Goal: Find specific page/section: Find specific page/section

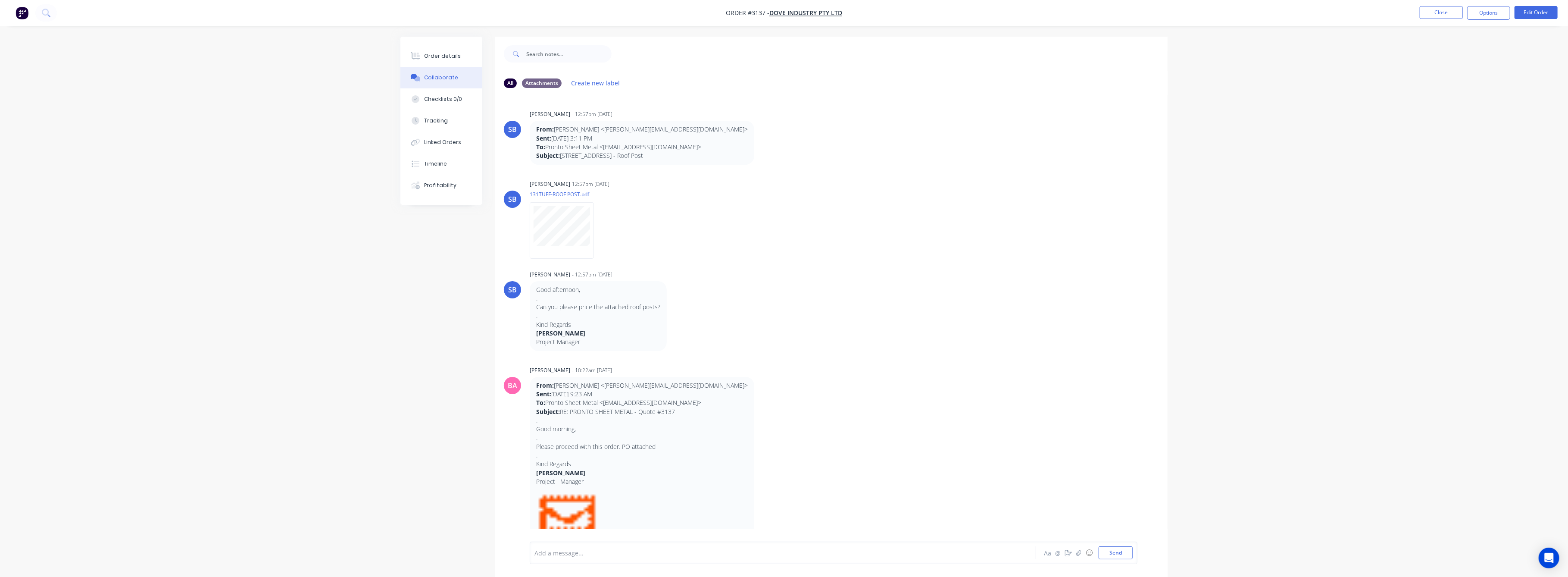
click at [1457, 3] on nav "Order #3137 - Dove Industry Pty Ltd Close Options Edit Order" at bounding box center [784, 13] width 1568 height 26
click at [1456, 5] on nav "Order #3137 - Dove Industry Pty Ltd Close Options Edit Order" at bounding box center [784, 13] width 1568 height 26
click at [1452, 13] on button "Close" at bounding box center [1441, 12] width 43 height 13
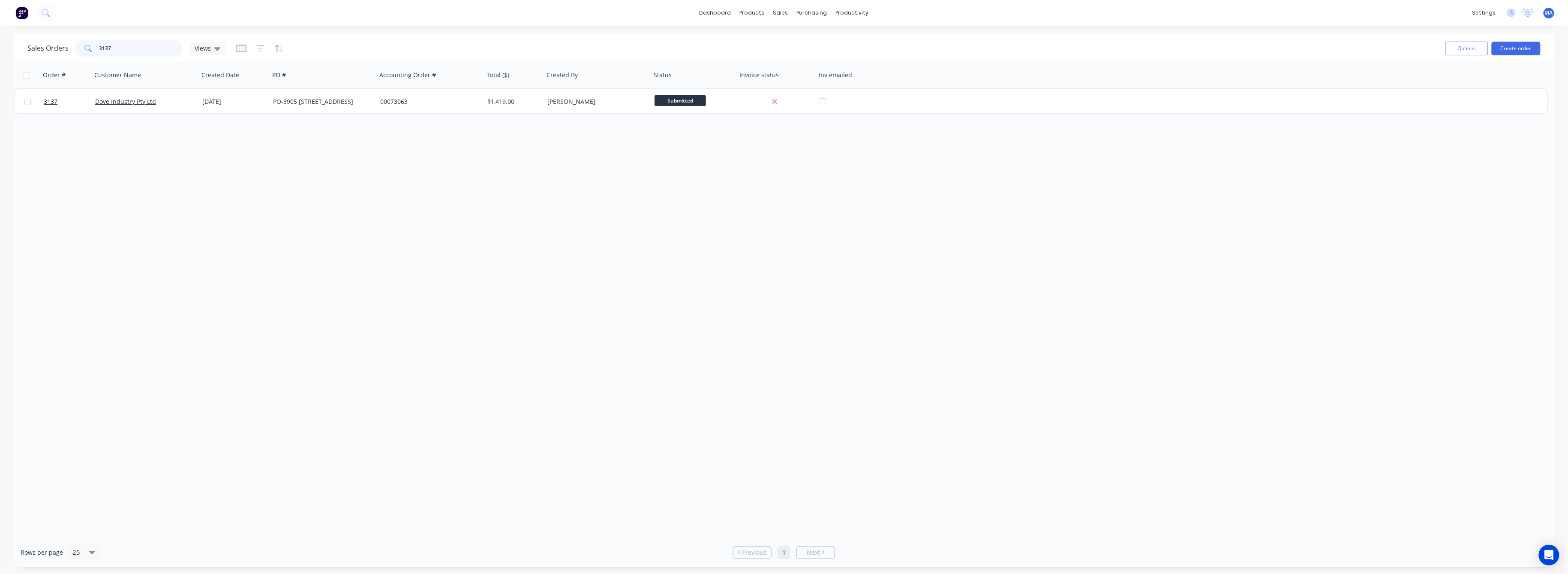
drag, startPoint x: 164, startPoint y: 51, endPoint x: 97, endPoint y: 54, distance: 67.1
click at [99, 53] on input "3137" at bounding box center [141, 49] width 84 height 17
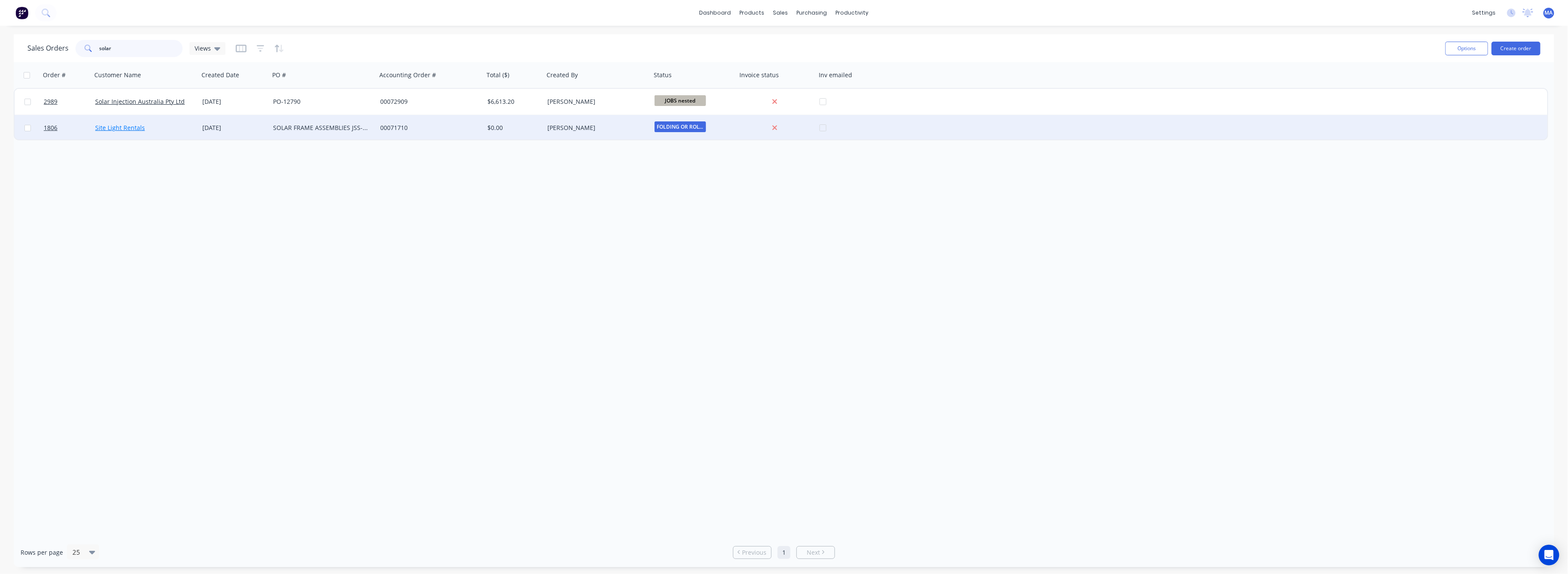
type input "solar"
click at [133, 131] on link "Site Light Rentals" at bounding box center [120, 128] width 50 height 9
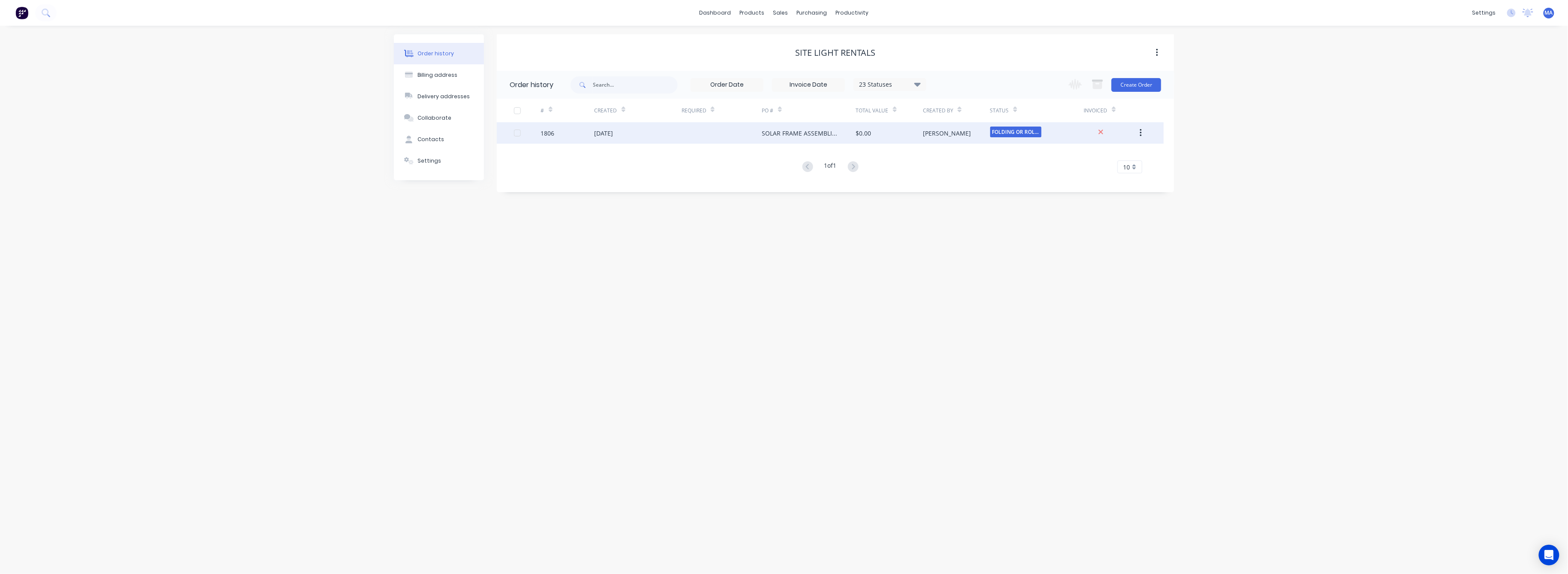
click at [693, 138] on div at bounding box center [722, 133] width 81 height 21
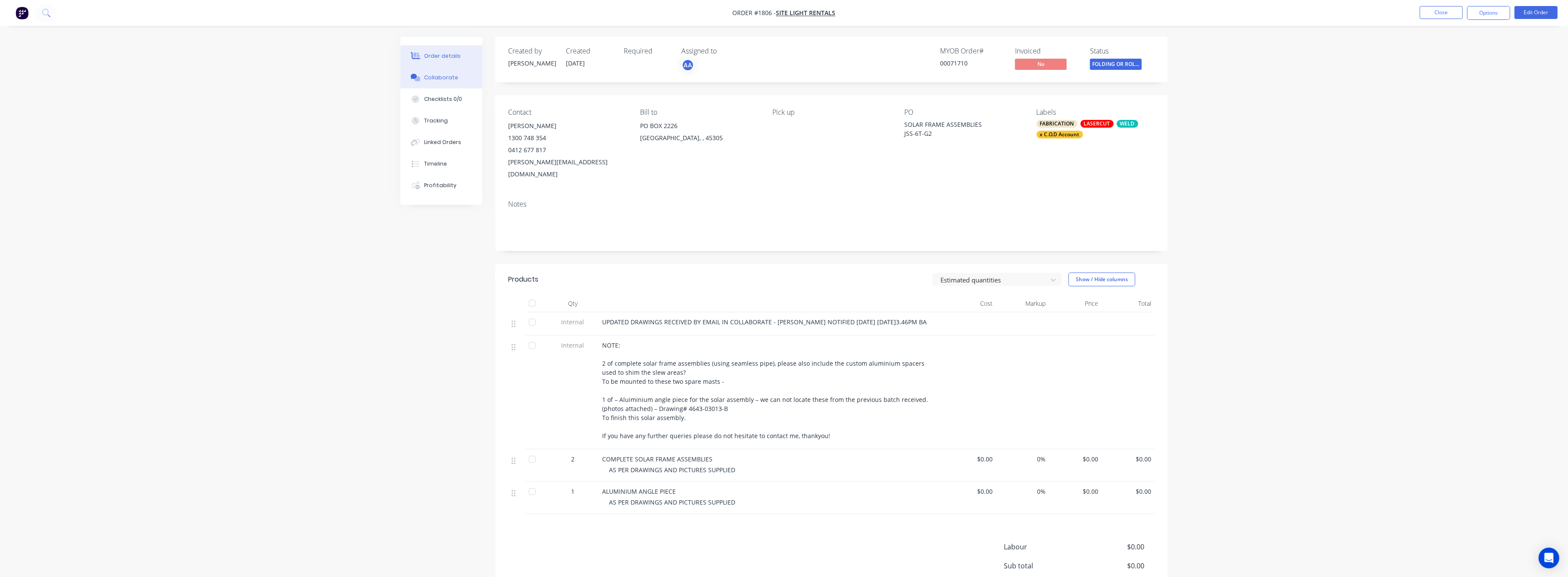
click at [439, 86] on button "Collaborate" at bounding box center [441, 78] width 82 height 22
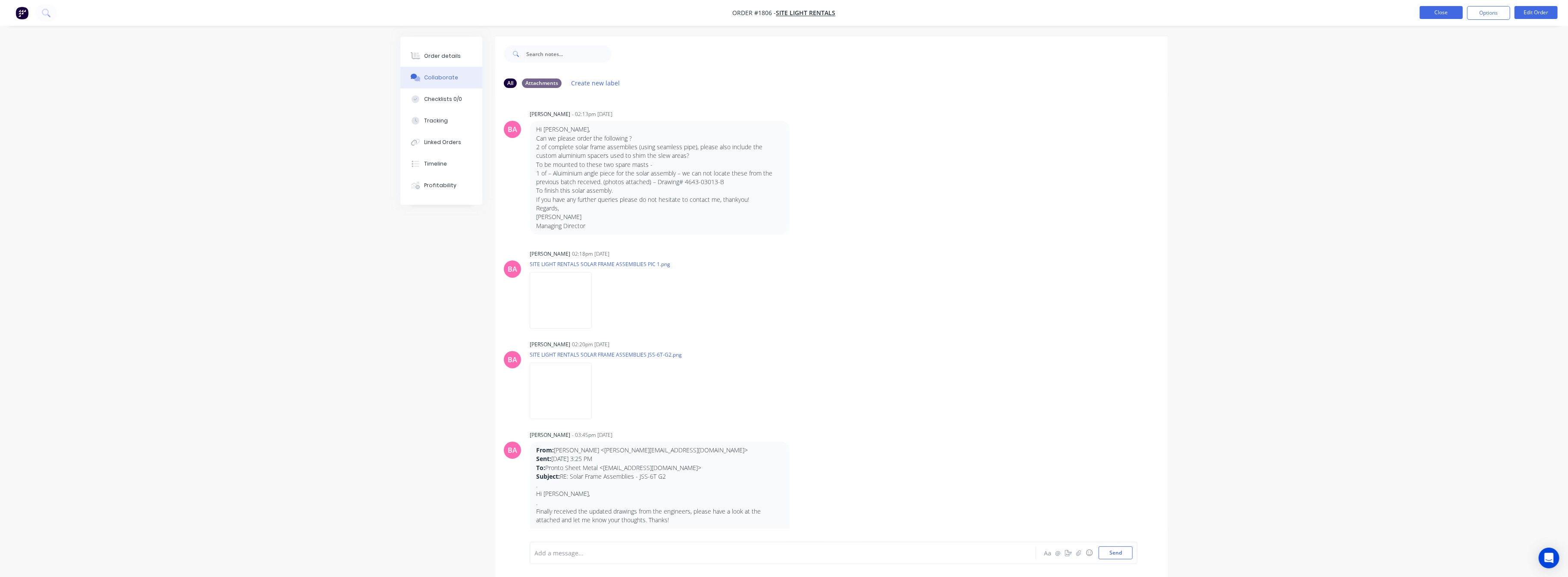
click at [1426, 16] on button "Close" at bounding box center [1441, 12] width 43 height 13
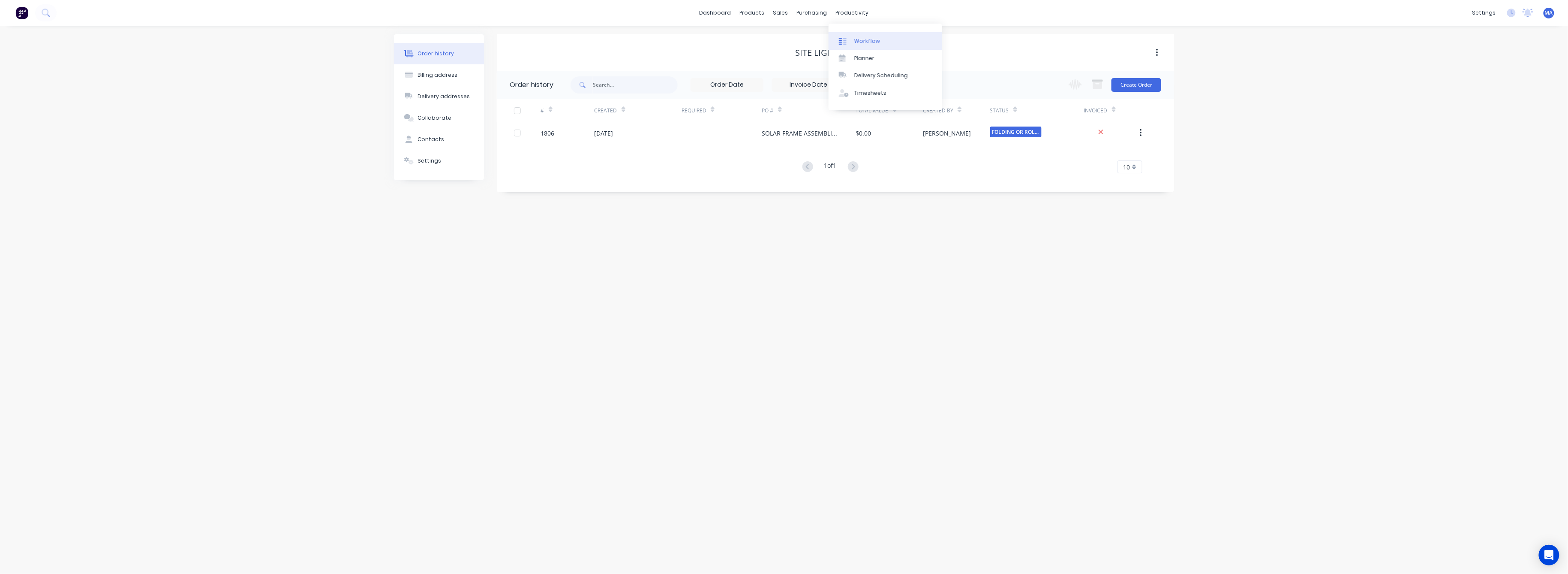
click at [858, 33] on link "Workflow" at bounding box center [886, 41] width 114 height 17
click at [859, 38] on div "Views Save new view None (Default) edit Show/Hide statuses Hide line item cards…" at bounding box center [813, 49] width 1478 height 26
click at [125, 54] on input "text" at bounding box center [140, 49] width 85 height 17
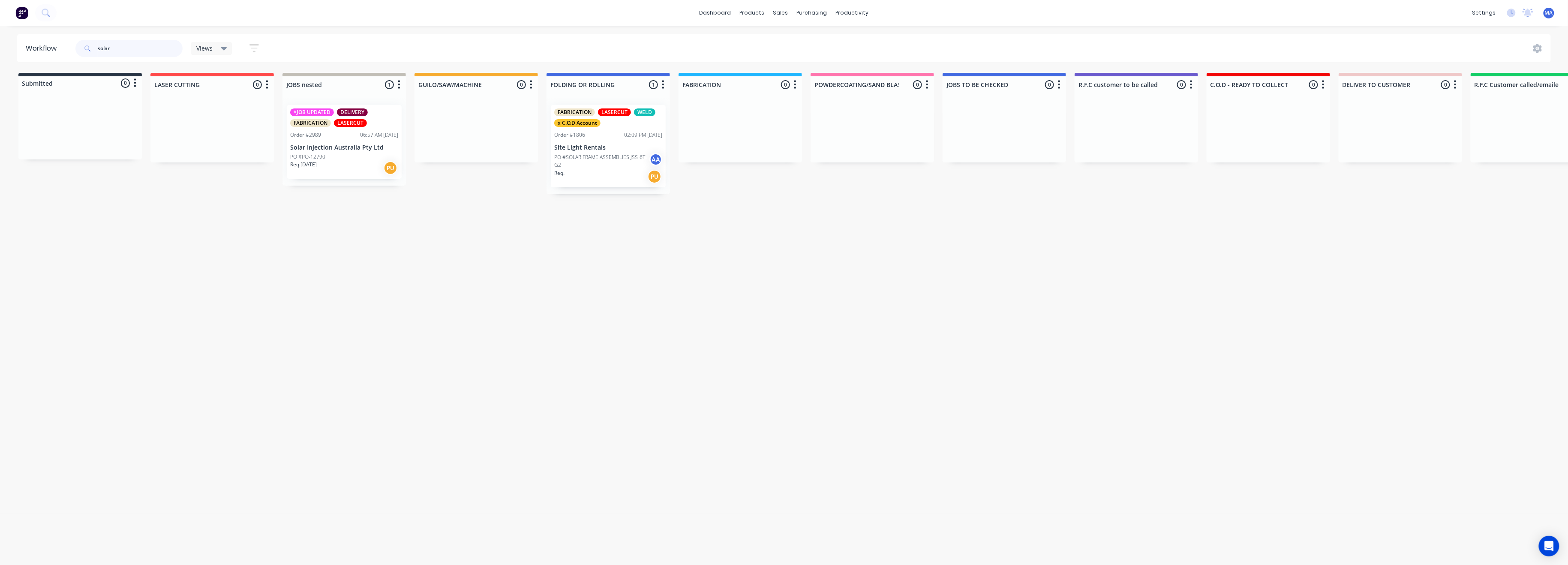
type input "solar"
click at [336, 144] on p "Solar Injection Australia Pty Ltd" at bounding box center [345, 147] width 108 height 8
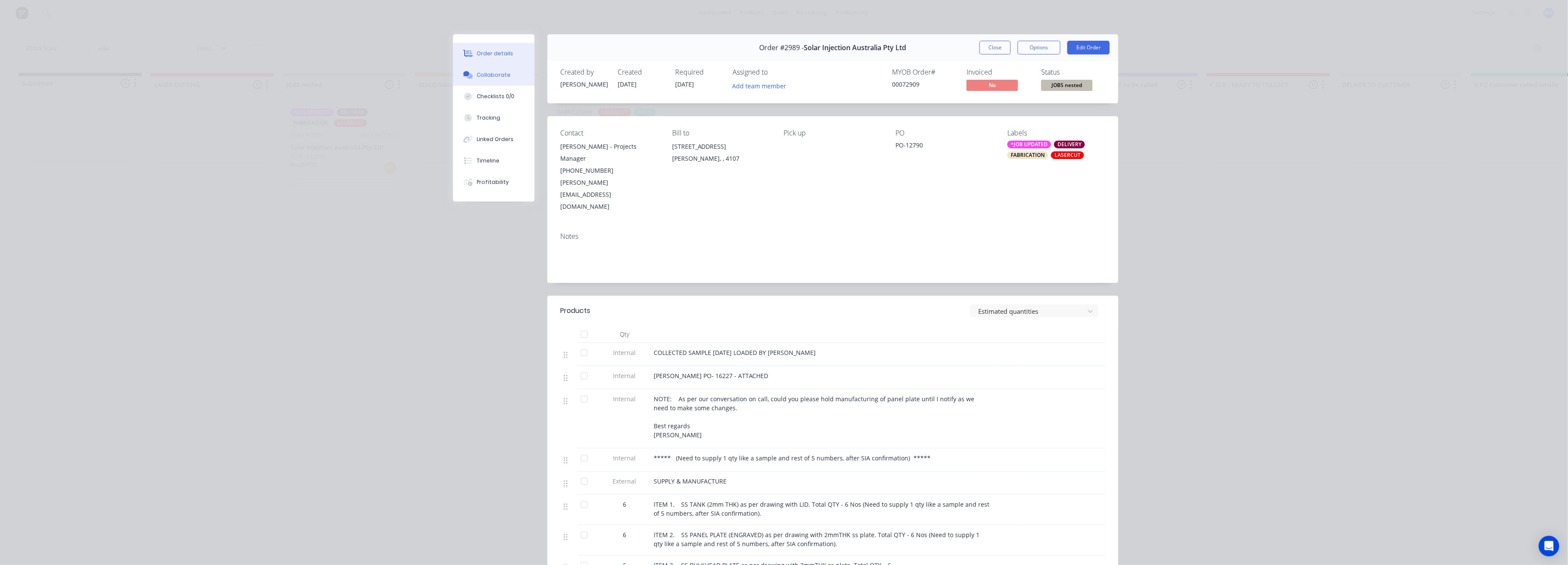
click at [470, 66] on button "Collaborate" at bounding box center [494, 75] width 81 height 21
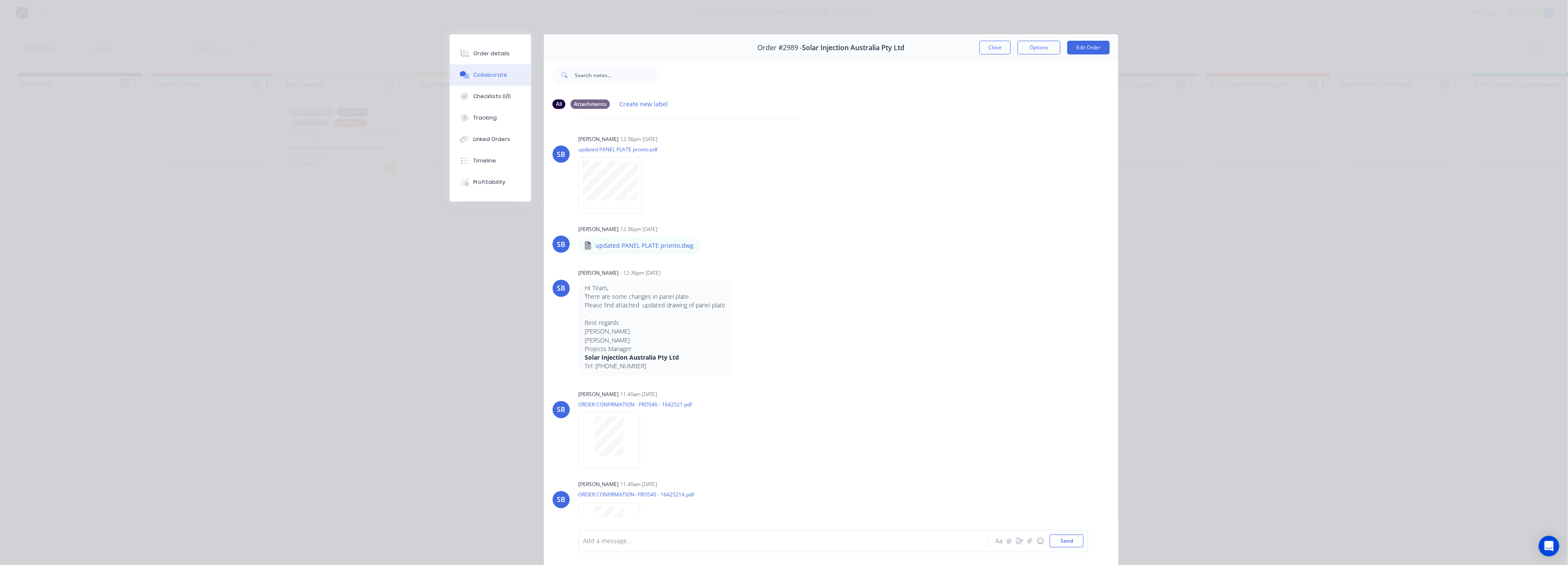
scroll to position [1029, 0]
click at [591, 195] on div at bounding box center [610, 178] width 64 height 57
